Goal: Task Accomplishment & Management: Manage account settings

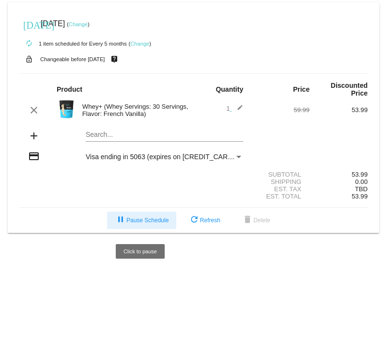
click at [149, 221] on span "pause Pause Schedule" at bounding box center [142, 220] width 54 height 7
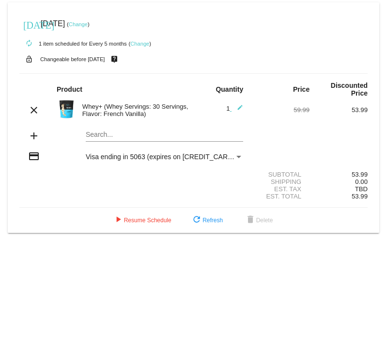
click at [88, 23] on link "Change" at bounding box center [78, 24] width 19 height 6
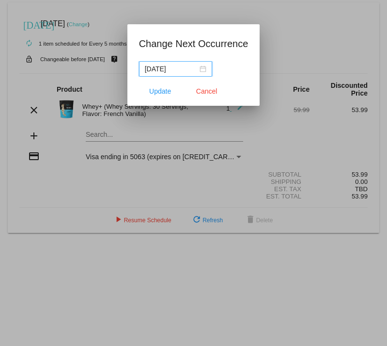
click at [195, 68] on div "[DATE]" at bounding box center [176, 69] width 62 height 11
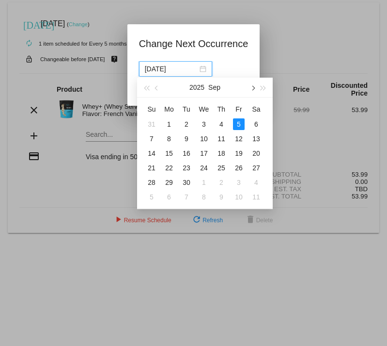
click at [251, 87] on span "button" at bounding box center [252, 88] width 5 height 5
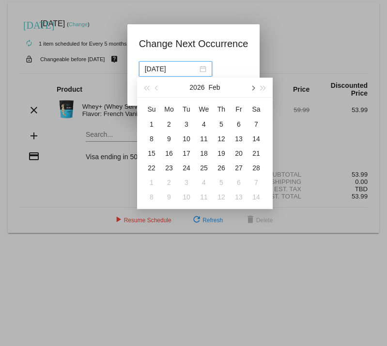
click at [251, 87] on span "button" at bounding box center [252, 88] width 5 height 5
click at [207, 121] on div "1" at bounding box center [204, 124] width 12 height 12
type input "[DATE]"
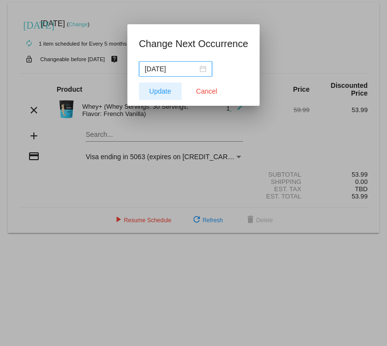
click at [155, 92] on span "Update" at bounding box center [160, 91] width 22 height 8
